Goal: Information Seeking & Learning: Find specific fact

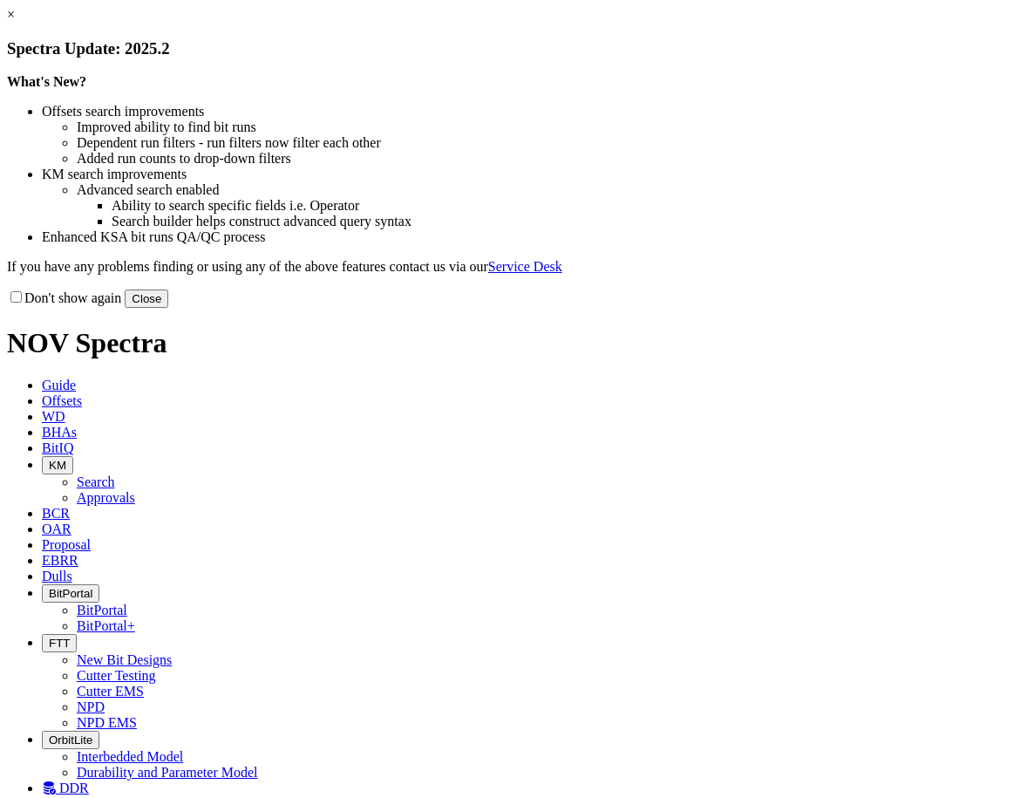
click at [168, 308] on button "Close" at bounding box center [147, 298] width 44 height 18
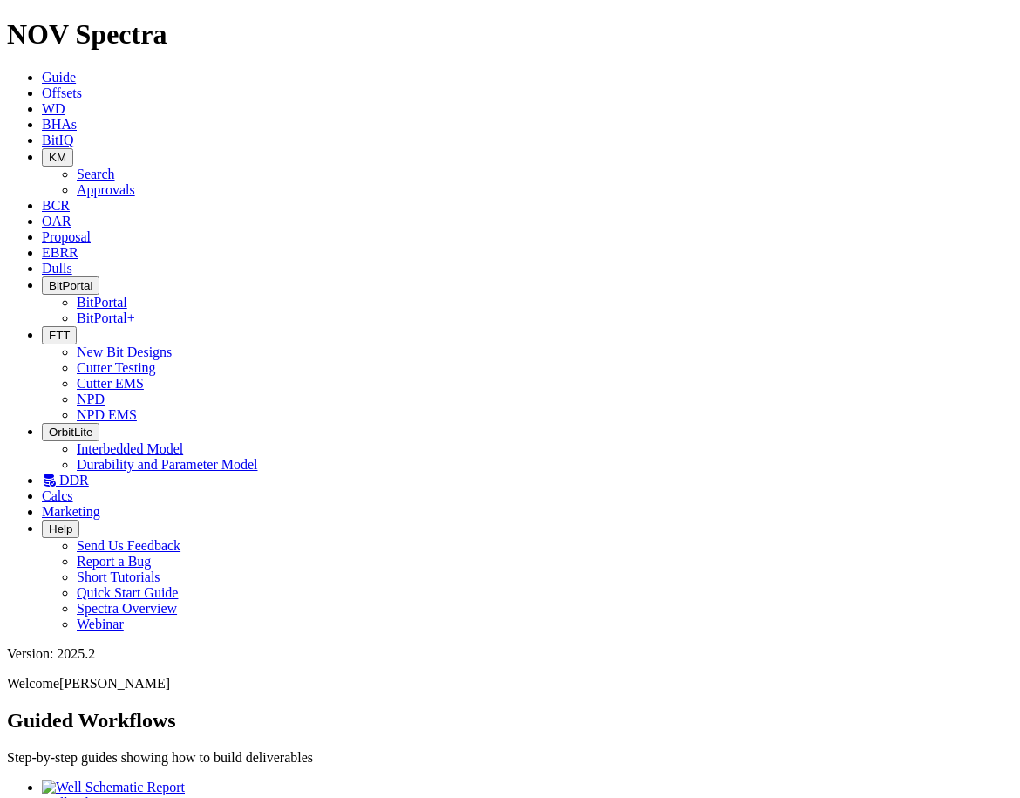
click at [82, 85] on span "Offsets" at bounding box center [62, 92] width 40 height 15
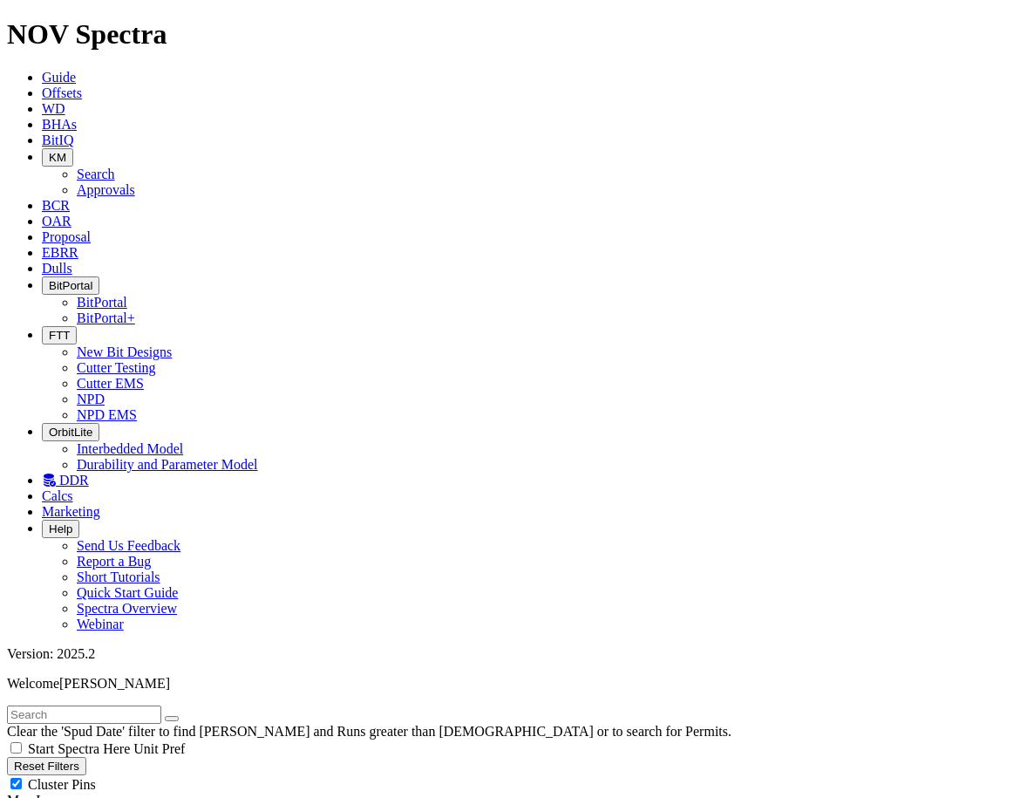
click at [119, 705] on input "text" at bounding box center [84, 714] width 154 height 18
type input "dc20c8e5-7acd-e411-9408-0017a477cc08"
radio input "true"
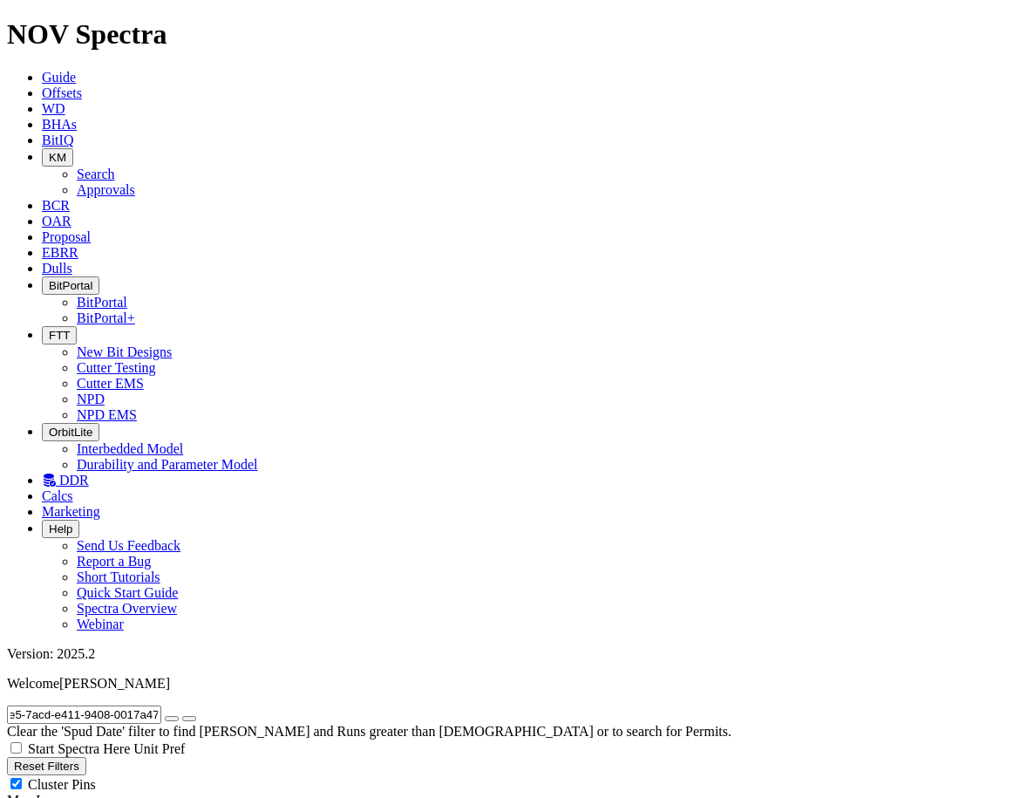
radio input "false"
click at [91, 705] on input "dc20c8e5-7acd-e411-9408-0017a477cc08" at bounding box center [84, 714] width 154 height 18
click at [182, 716] on button "submit" at bounding box center [189, 718] width 14 height 5
click at [133, 705] on input "dc20c8e5-7acd-e411-9408-0017a477cc08" at bounding box center [84, 714] width 154 height 18
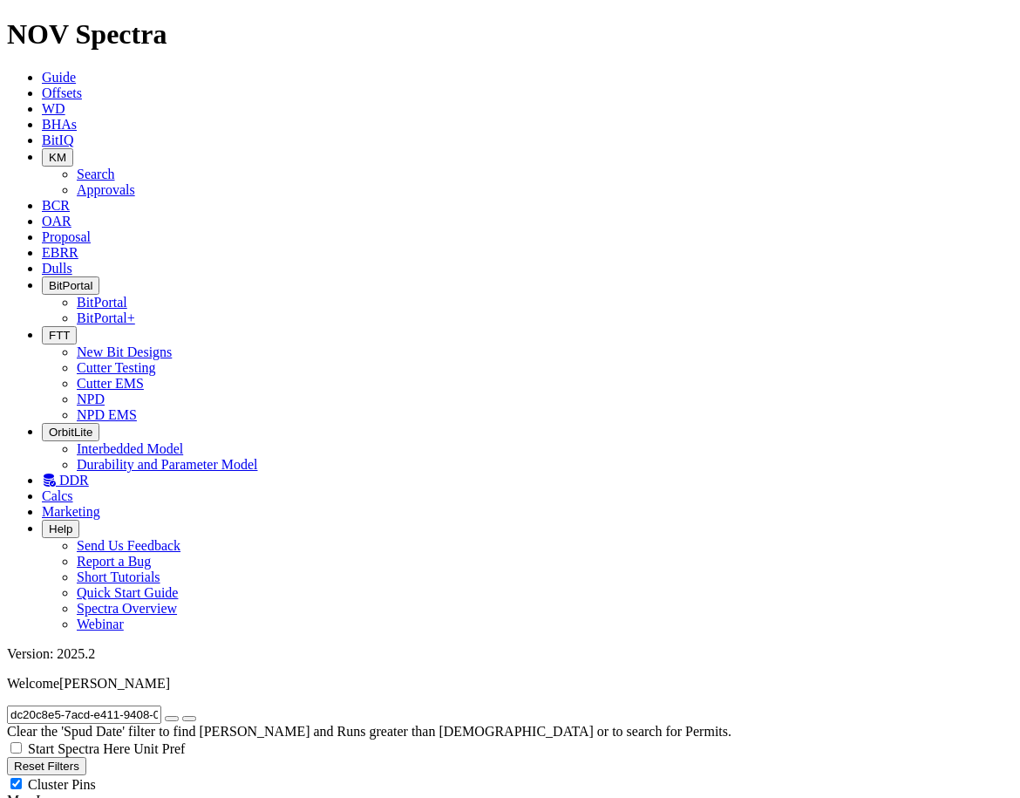
click at [133, 705] on input "dc20c8e5-7acd-e411-9408-0017a477cc08" at bounding box center [84, 714] width 154 height 18
paste input "OCS-G 20082 [GEOGRAPHIC_DATA] IS002"
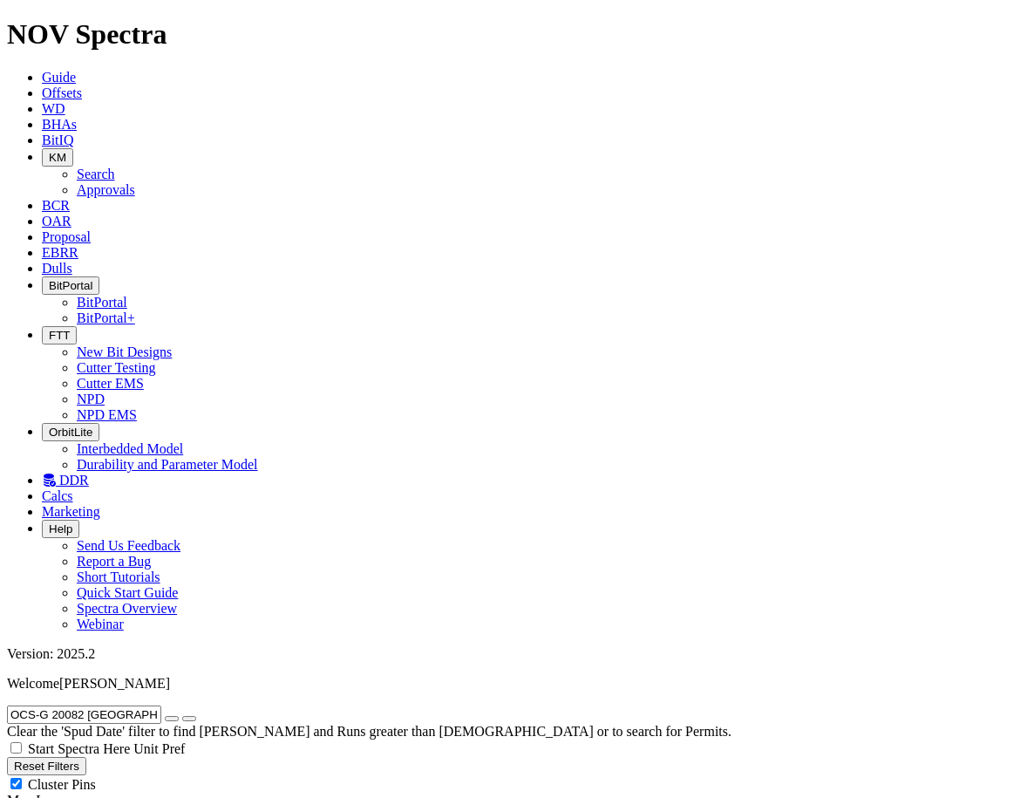
click at [48, 705] on input "OCS-G 20082 [GEOGRAPHIC_DATA] IS002" at bounding box center [84, 714] width 154 height 18
drag, startPoint x: 178, startPoint y: 79, endPoint x: 92, endPoint y: 72, distance: 85.7
click at [92, 705] on input "OCS-G 20082 [GEOGRAPHIC_DATA] IS002" at bounding box center [84, 714] width 154 height 18
type input "OCS-G 20082"
